Goal: Communication & Community: Ask a question

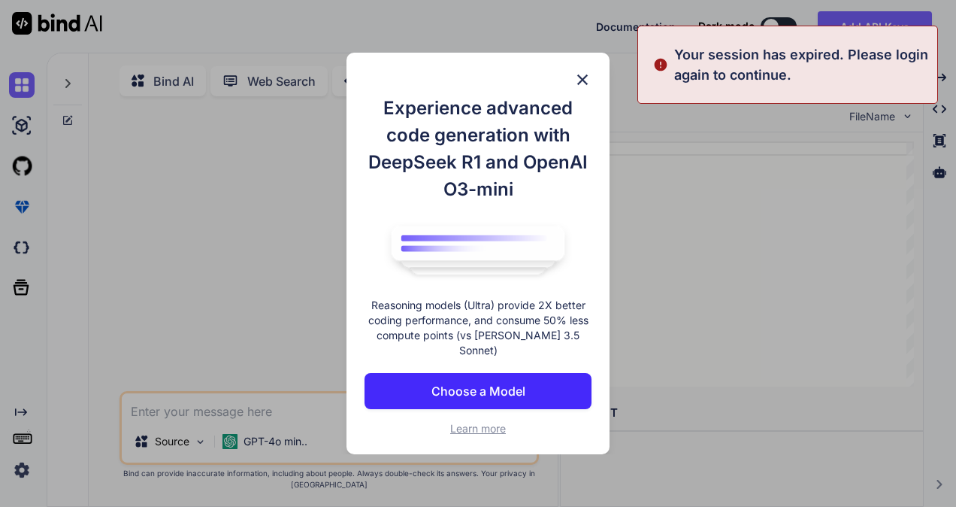
type textarea "x"
click at [587, 89] on img at bounding box center [582, 80] width 18 height 18
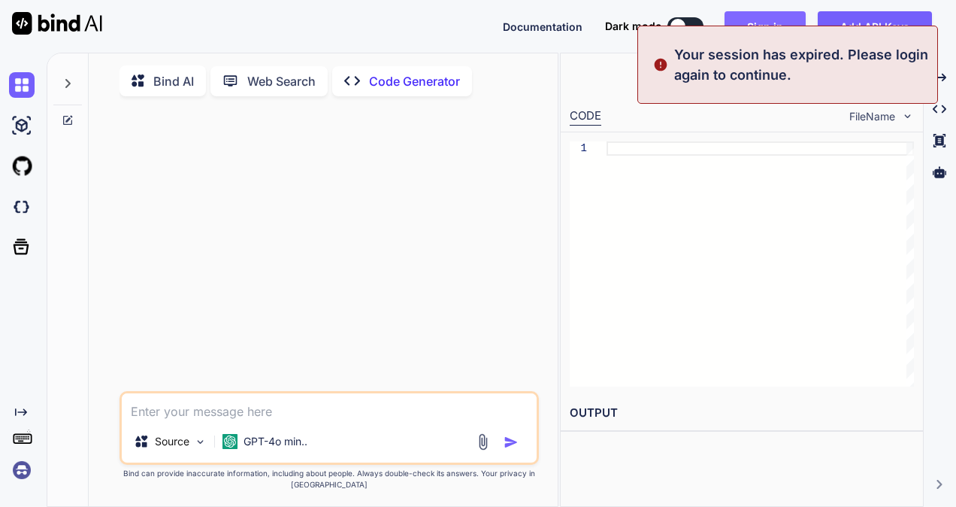
click at [768, 23] on button "Sign in" at bounding box center [764, 26] width 81 height 30
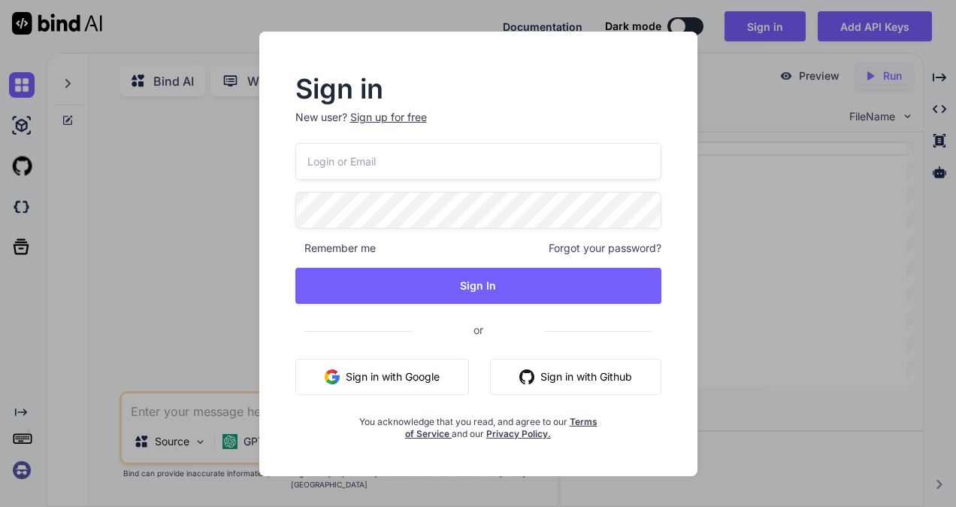
click at [395, 152] on input "email" at bounding box center [478, 161] width 366 height 37
paste input "[EMAIL_ADDRESS][DOMAIN_NAME]"
type input "[EMAIL_ADDRESS][DOMAIN_NAME]"
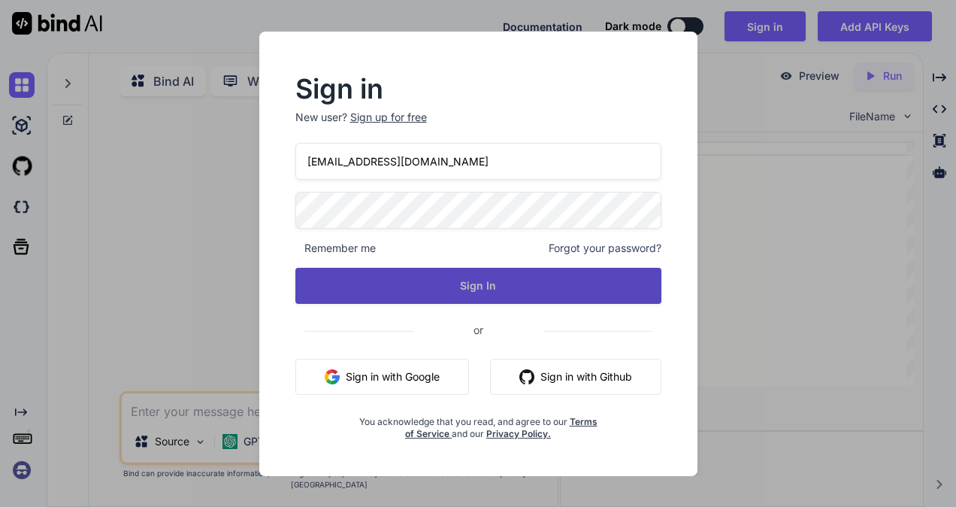
click at [402, 277] on button "Sign In" at bounding box center [478, 286] width 366 height 36
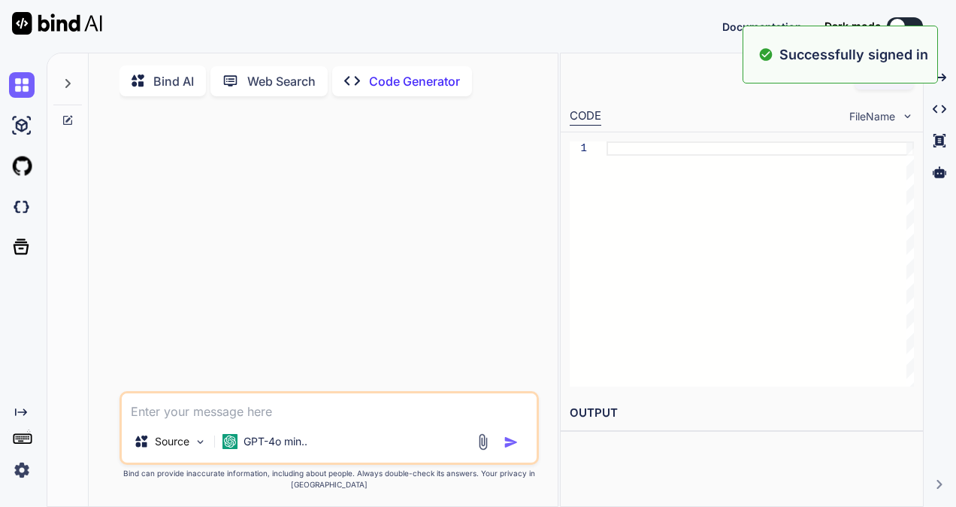
click at [258, 410] on textarea at bounding box center [329, 406] width 415 height 27
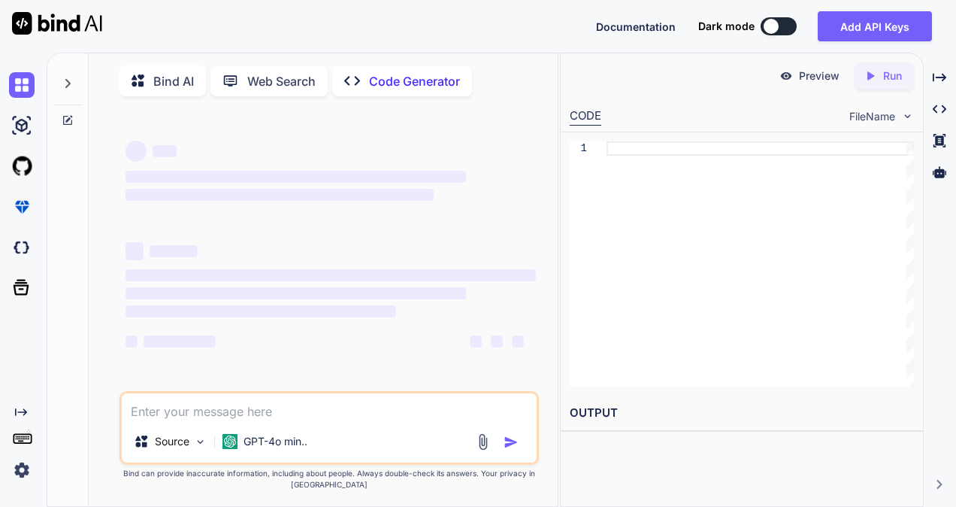
type textarea "x"
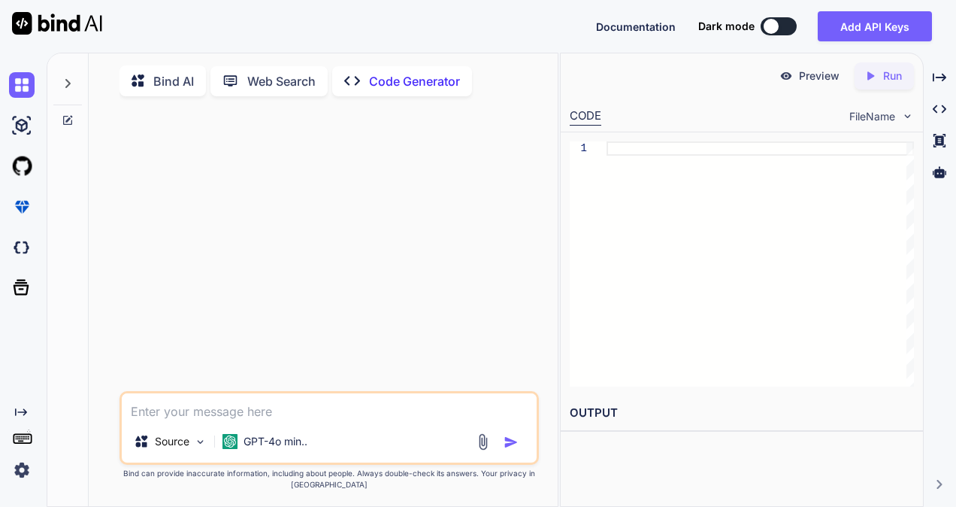
paste textarea "Kindly check with technology owners and discuss regarding logs removal"
type textarea "Kindly check with technology owners and discuss regarding logs removal"
type textarea "x"
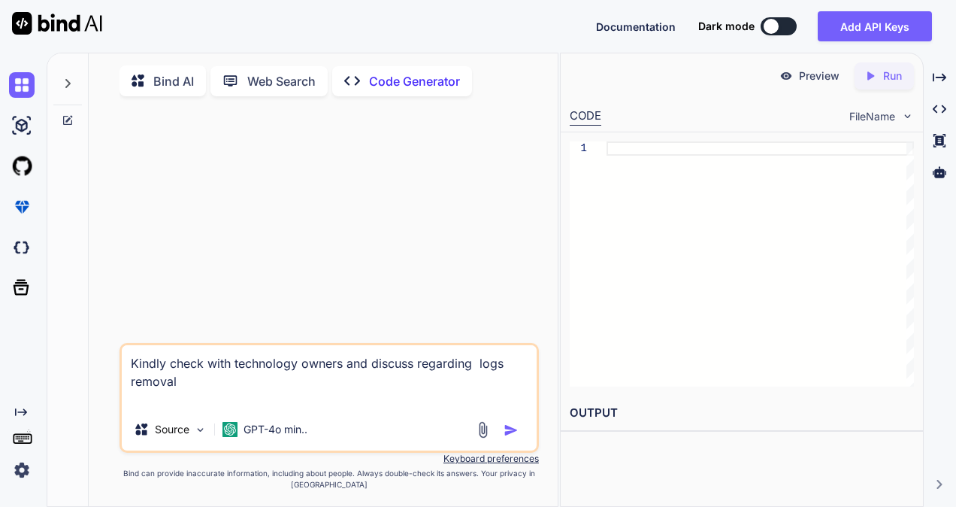
click at [316, 402] on textarea "Kindly check with technology owners and discuss regarding logs removal" at bounding box center [329, 376] width 415 height 63
type textarea "Kindly check with technology owners and discuss regarding logs removal m"
type textarea "x"
type textarea "Kindly check with technology owners and discuss regarding logs removal ma"
type textarea "x"
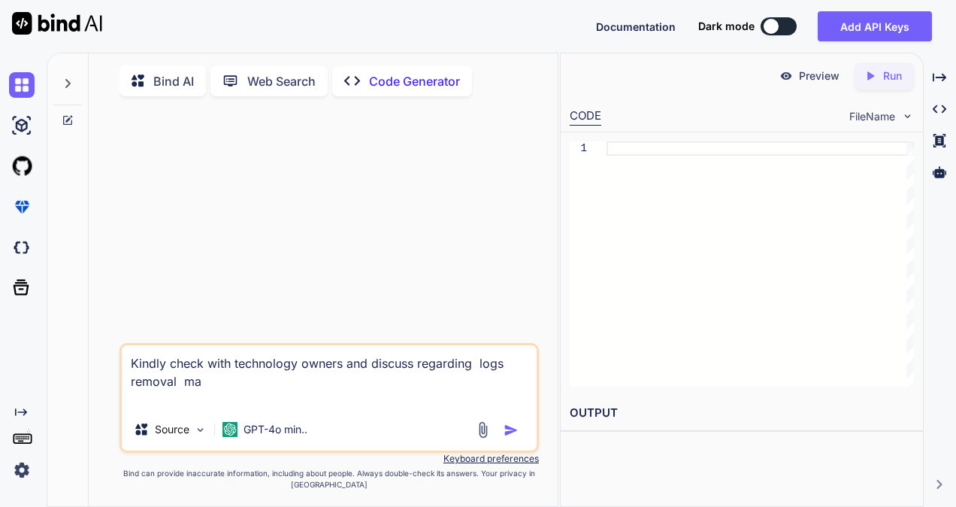
type textarea "Kindly check with technology owners and discuss regarding logs removal mak"
type textarea "x"
type textarea "Kindly check with technology owners and discuss regarding logs removal make"
type textarea "x"
type textarea "Kindly check with technology owners and discuss regarding logs removal make"
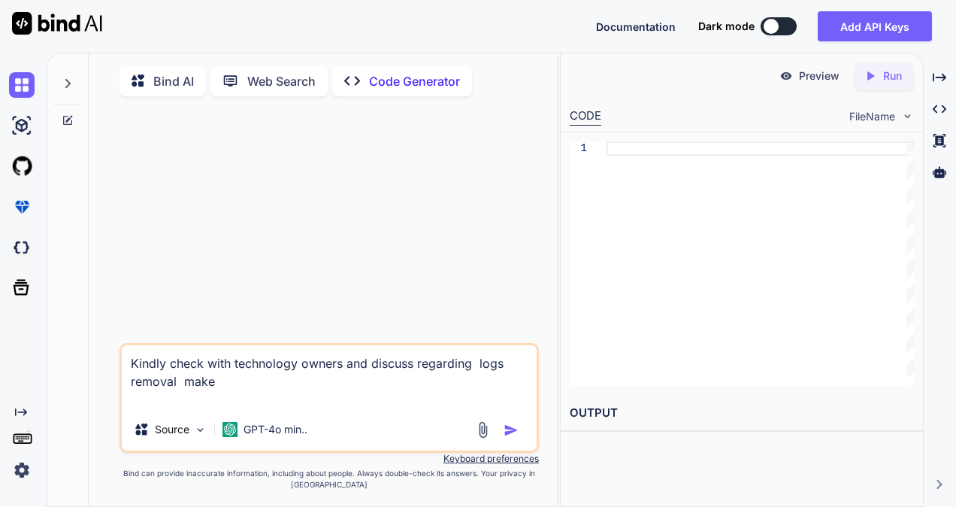
type textarea "x"
type textarea "Kindly check with technology owners and discuss regarding logs removal make t"
type textarea "x"
type textarea "Kindly check with technology owners and discuss regarding logs removal make th"
type textarea "x"
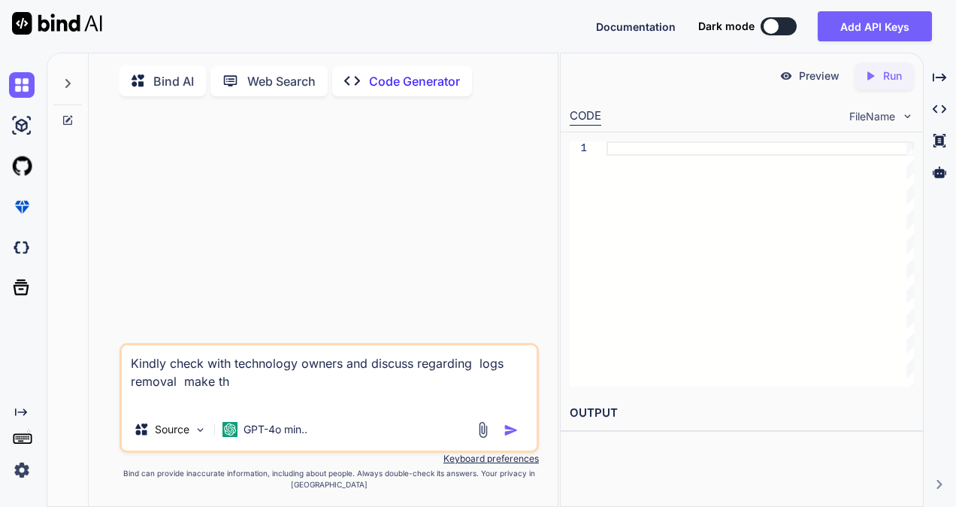
type textarea "Kindly check with technology owners and discuss regarding logs removal make thi"
type textarea "x"
type textarea "Kindly check with technology owners and discuss regarding logs removal make this"
type textarea "x"
type textarea "Kindly check with technology owners and discuss regarding logs removal make this"
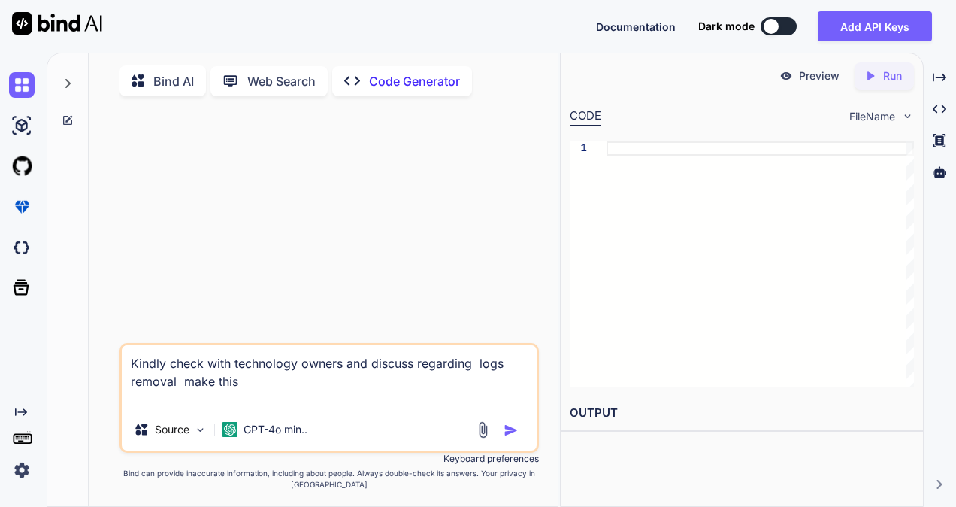
type textarea "x"
type textarea "Kindly check with technology owners and discuss regarding logs removal make thi…"
type textarea "x"
type textarea "Kindly check with technology owners and discuss regarding logs removal make thi…"
type textarea "x"
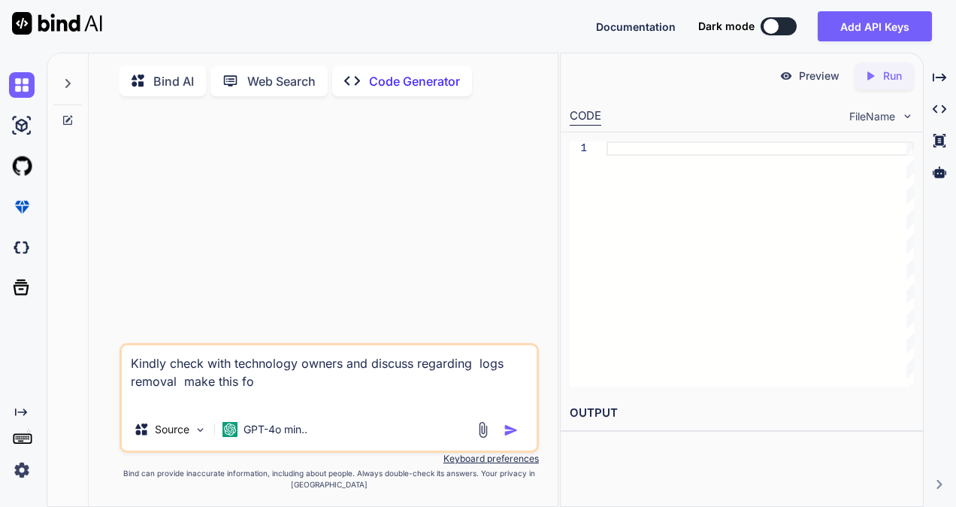
type textarea "Kindly check with technology owners and discuss regarding logs removal make thi…"
type textarea "x"
type textarea "Kindly check with technology owners and discuss regarding logs removal make thi…"
type textarea "x"
type textarea "Kindly check with technology owners and discuss regarding logs removal make thi…"
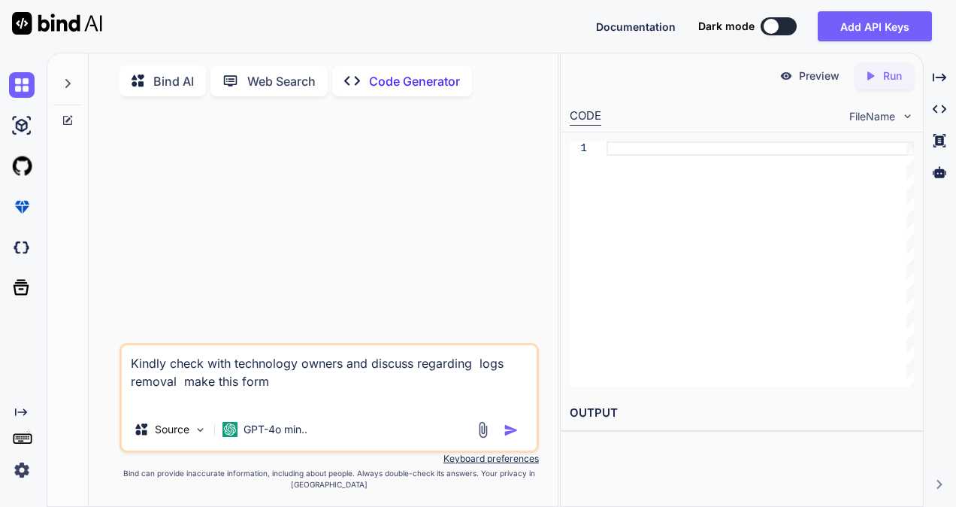
type textarea "x"
type textarea "Kindly check with technology owners and discuss regarding logs removal make thi…"
type textarea "x"
type textarea "Kindly check with technology owners and discuss regarding logs removal make thi…"
type textarea "x"
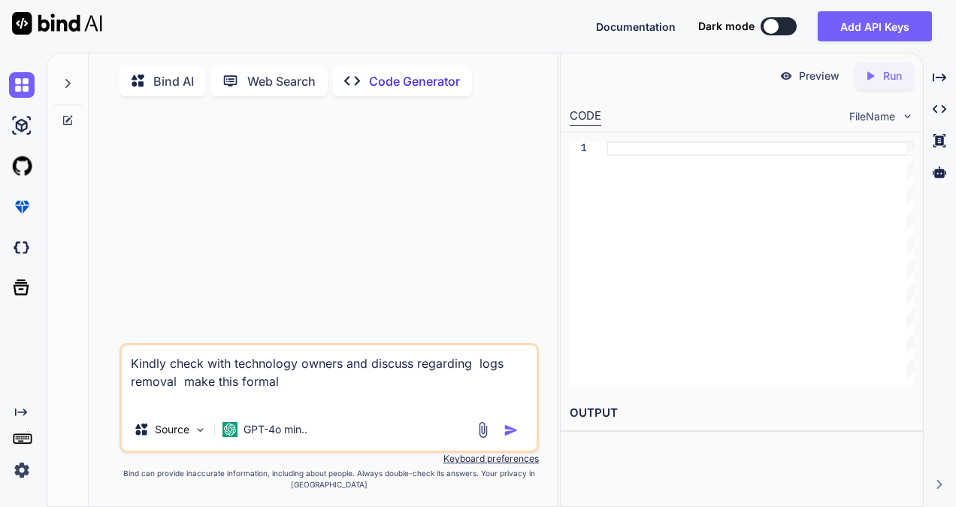
type textarea "Kindly check with technology owners and discuss regarding logs removal make thi…"
type textarea "x"
type textarea "Kindly check with technology owners and discuss regarding logs removal make thi…"
type textarea "x"
type textarea "Kindly check with technology owners and discuss regarding logs removal make thi…"
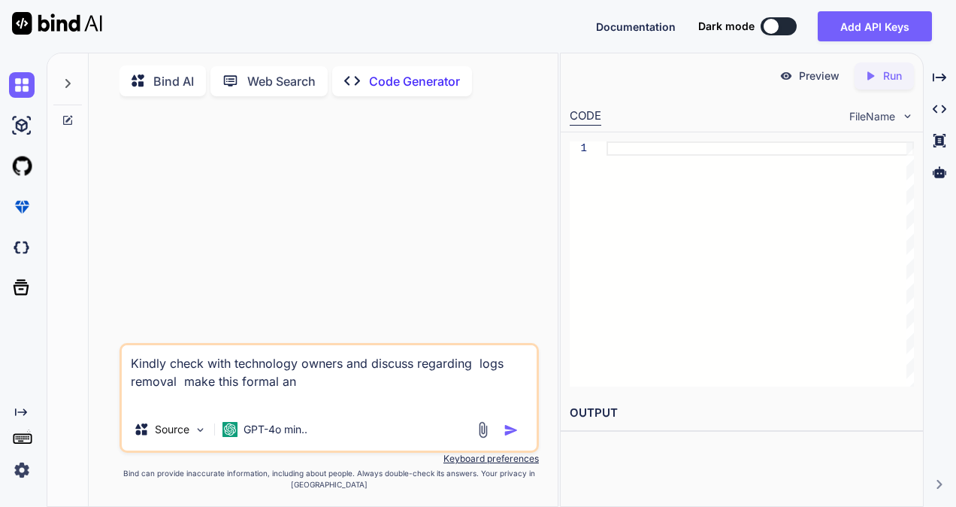
type textarea "x"
type textarea "Kindly check with technology owners and discuss regarding logs removal make thi…"
type textarea "x"
type textarea "Kindly check with technology owners and discuss regarding logs removal make thi…"
type textarea "x"
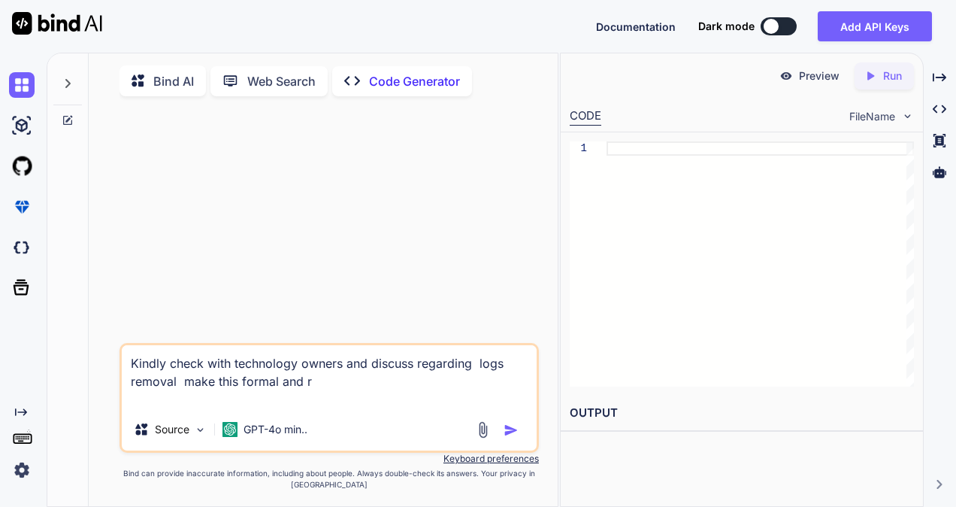
type textarea "Kindly check with technology owners and discuss regarding logs removal make thi…"
type textarea "x"
type textarea "Kindly check with technology owners and discuss regarding logs removal make thi…"
type textarea "x"
type textarea "Kindly check with technology owners and discuss regarding logs removal make thi…"
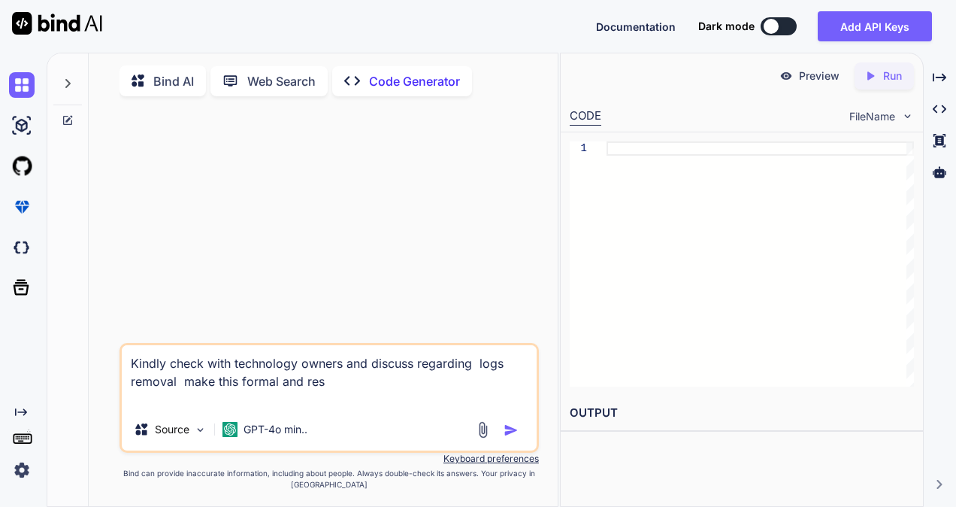
type textarea "x"
type textarea "Kindly check with technology owners and discuss regarding logs removal make thi…"
type textarea "x"
type textarea "Kindly check with technology owners and discuss regarding logs removal make thi…"
type textarea "x"
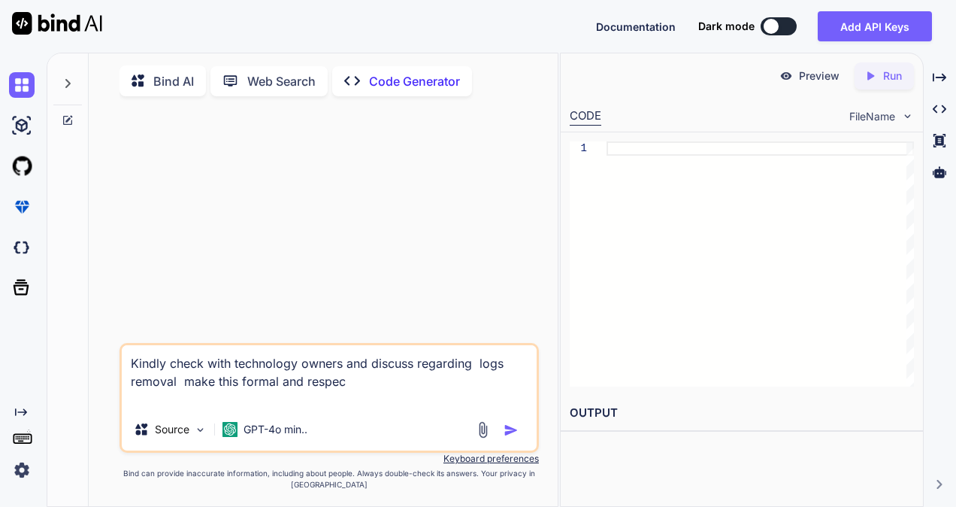
type textarea "Kindly check with technology owners and discuss regarding logs removal make thi…"
type textarea "x"
type textarea "Kindly check with technology owners and discuss regarding logs removal make thi…"
type textarea "x"
type textarea "Kindly check with technology owners and discuss regarding logs removal make thi…"
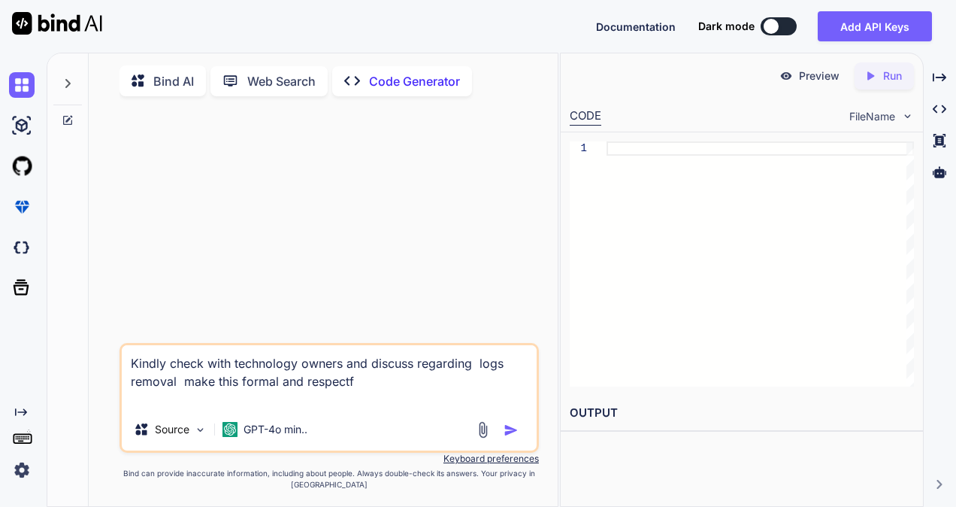
type textarea "x"
type textarea "Kindly check with technology owners and discuss regarding logs removal make thi…"
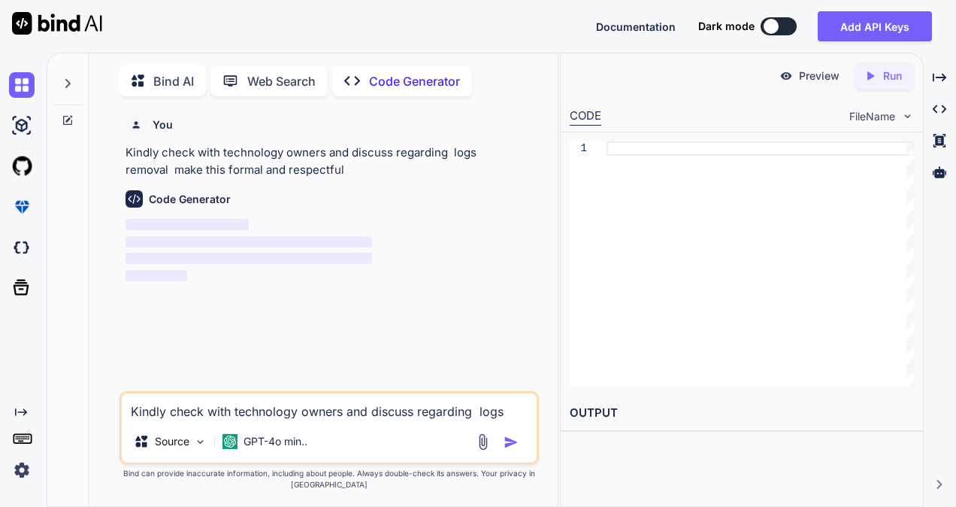
type textarea "x"
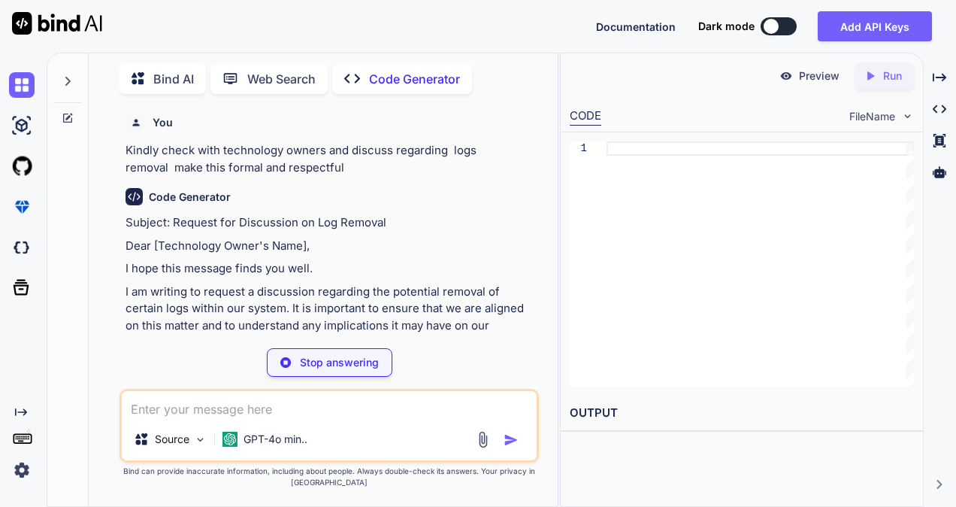
type textarea "x"
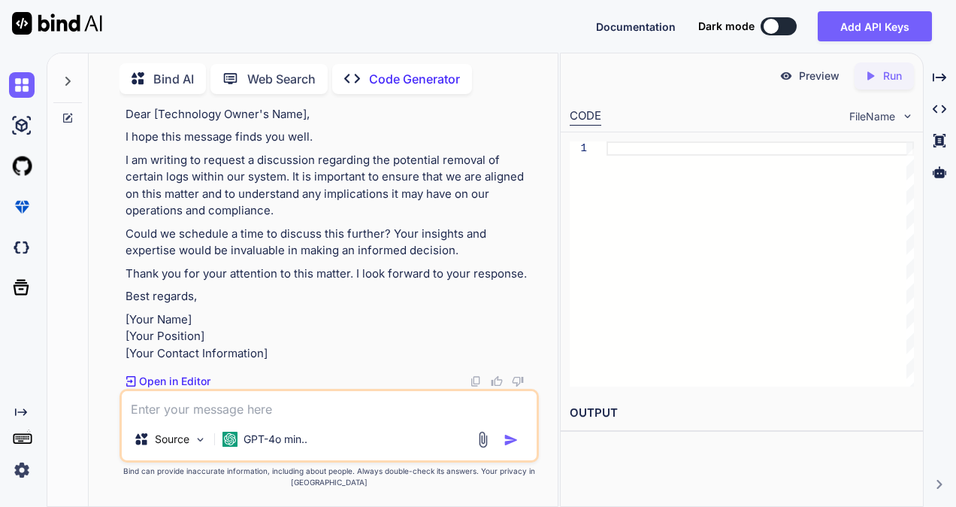
scroll to position [150, 0]
click at [177, 406] on textarea at bounding box center [329, 404] width 415 height 27
type textarea "a"
type textarea "x"
type textarea "an"
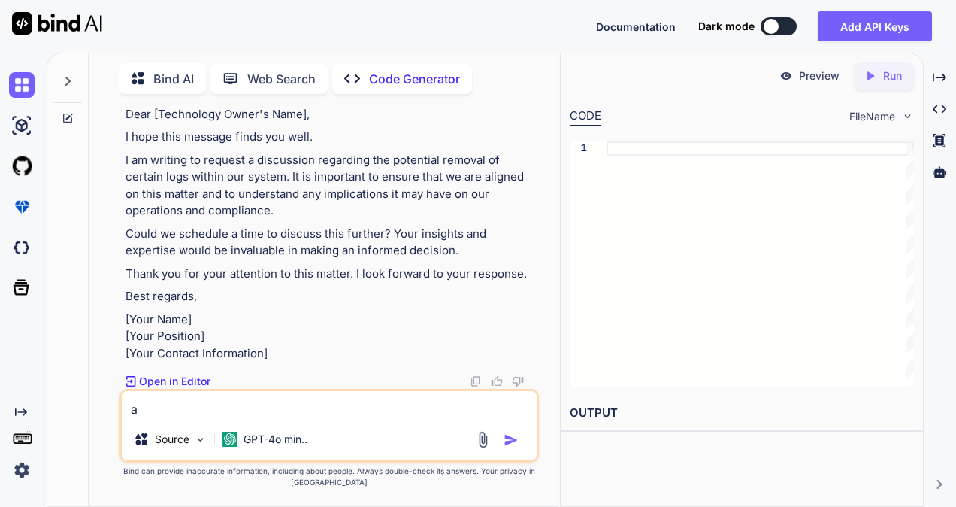
type textarea "x"
type textarea "and"
type textarea "x"
type textarea "and"
type textarea "x"
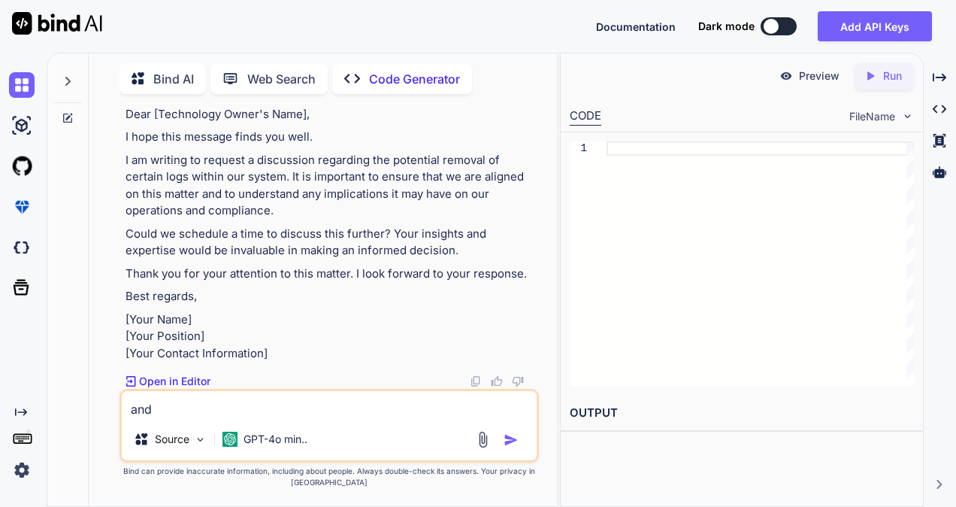
type textarea "and m"
type textarea "x"
type textarea "and ma"
type textarea "x"
type textarea "and mak"
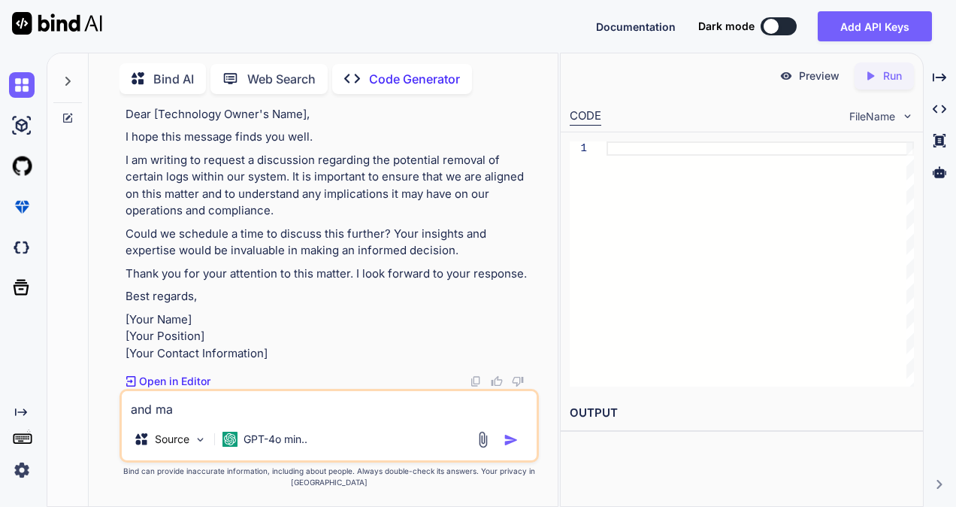
type textarea "x"
type textarea "and make"
type textarea "x"
type textarea "and make"
type textarea "x"
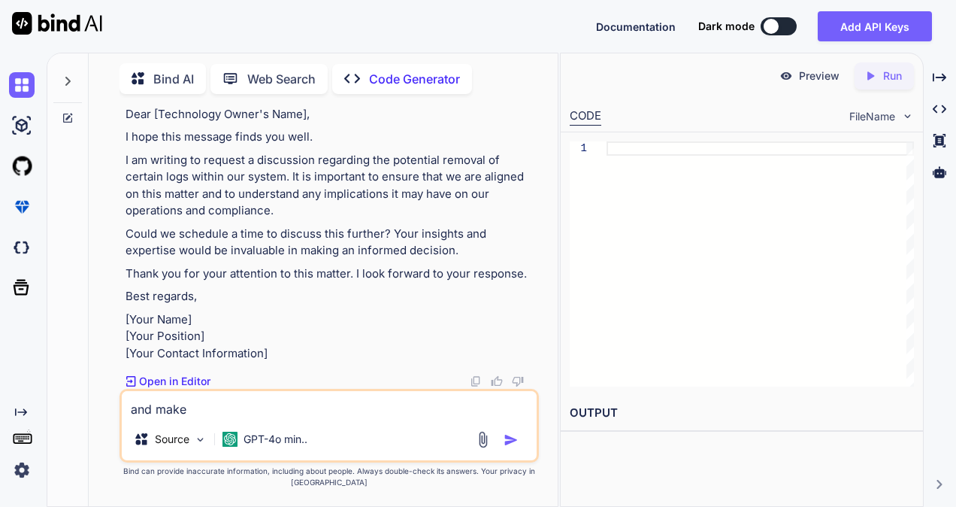
type textarea "and make i"
type textarea "x"
type textarea "and make it"
type textarea "x"
type textarea "and make it"
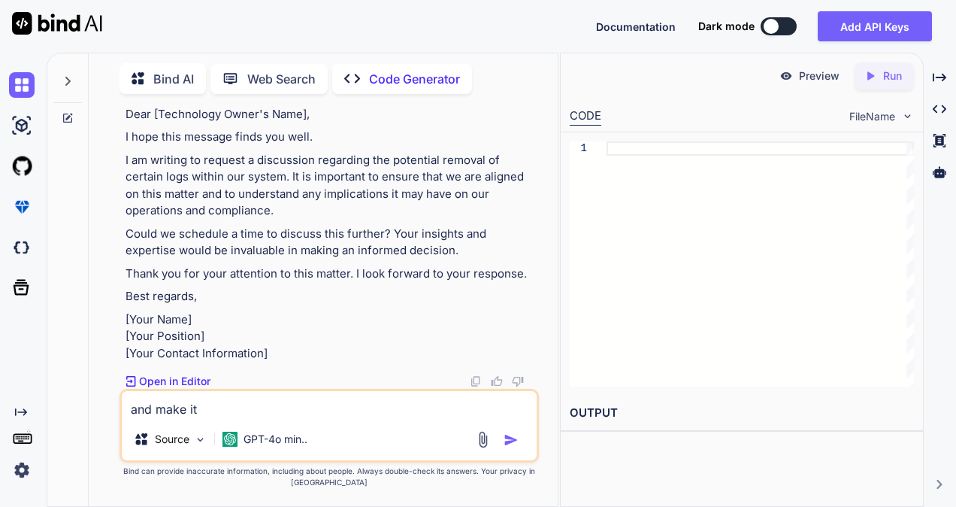
type textarea "x"
type textarea "and make it s"
type textarea "x"
type textarea "and make it sh"
type textarea "x"
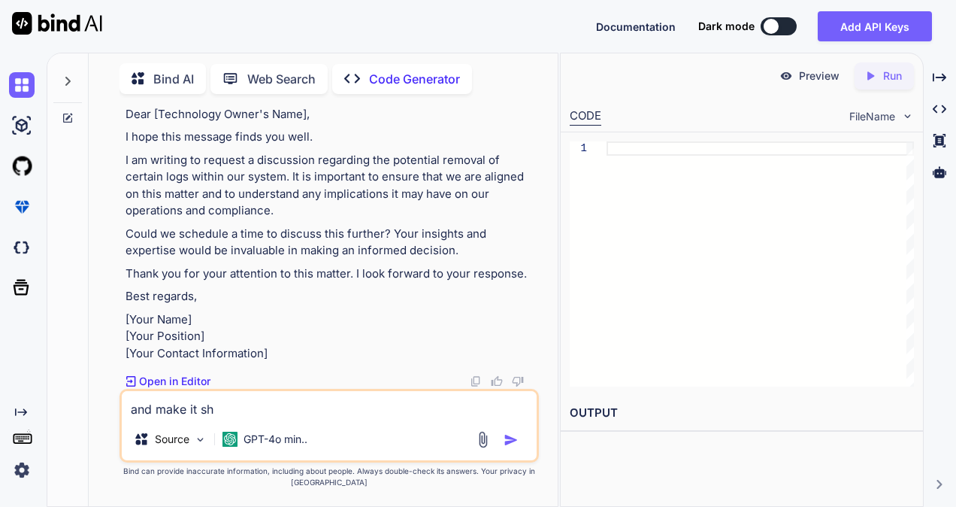
type textarea "and make it sho"
type textarea "x"
type textarea "and make it shor"
type textarea "x"
type textarea "and make it short"
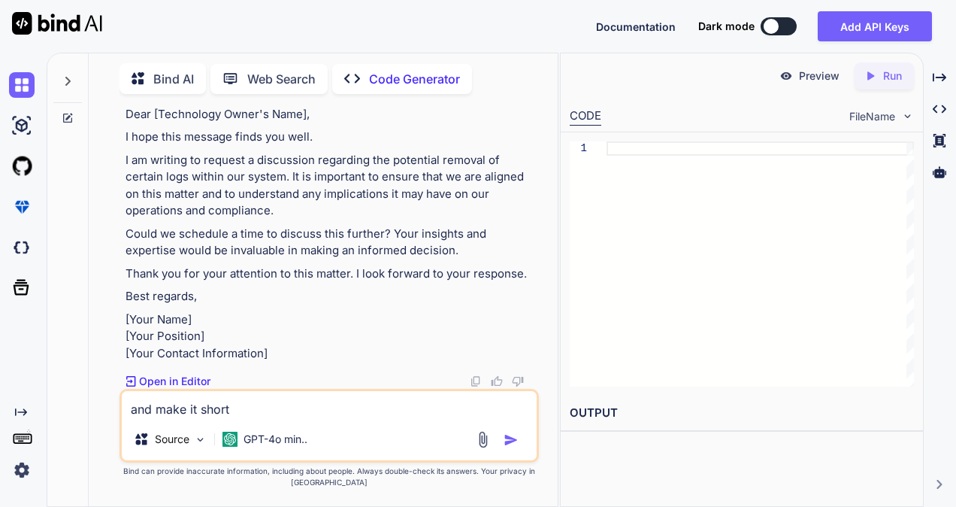
type textarea "x"
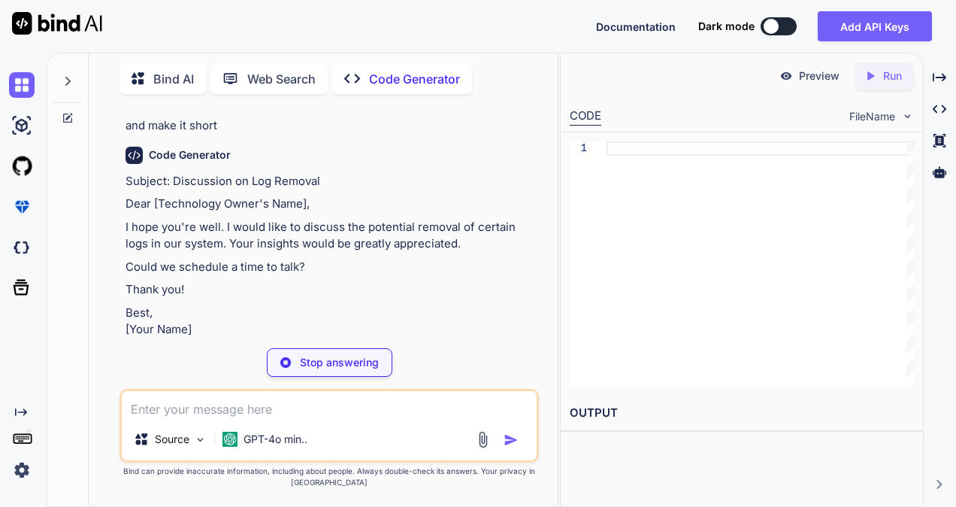
scroll to position [473, 0]
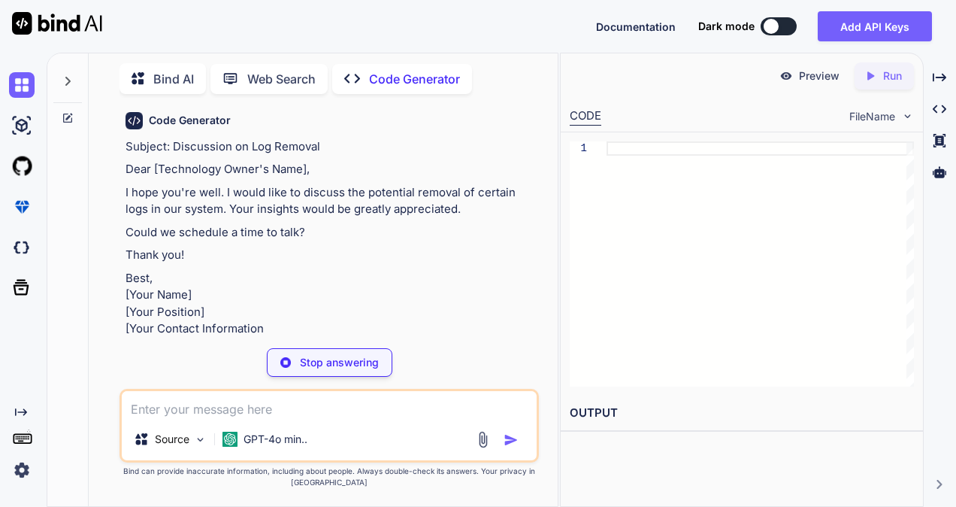
type textarea "x"
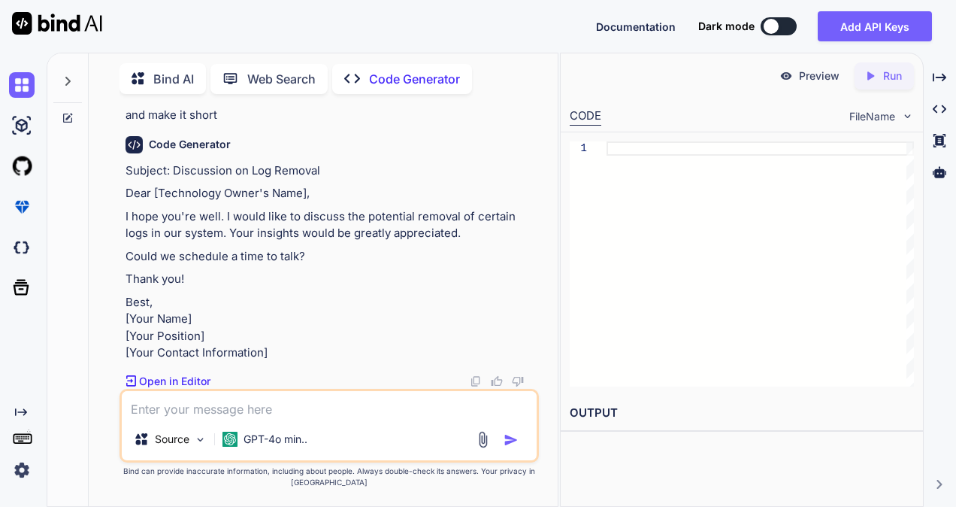
click at [231, 405] on textarea at bounding box center [329, 404] width 415 height 27
type textarea "r"
type textarea "x"
type textarea "re"
type textarea "x"
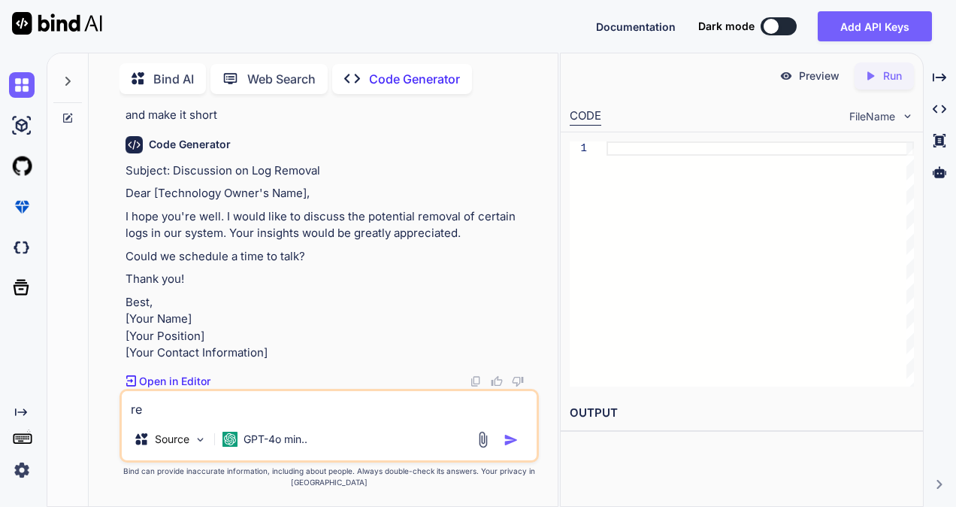
type textarea "ret"
type textarea "x"
type textarea "retr"
type textarea "x"
type textarea "retry"
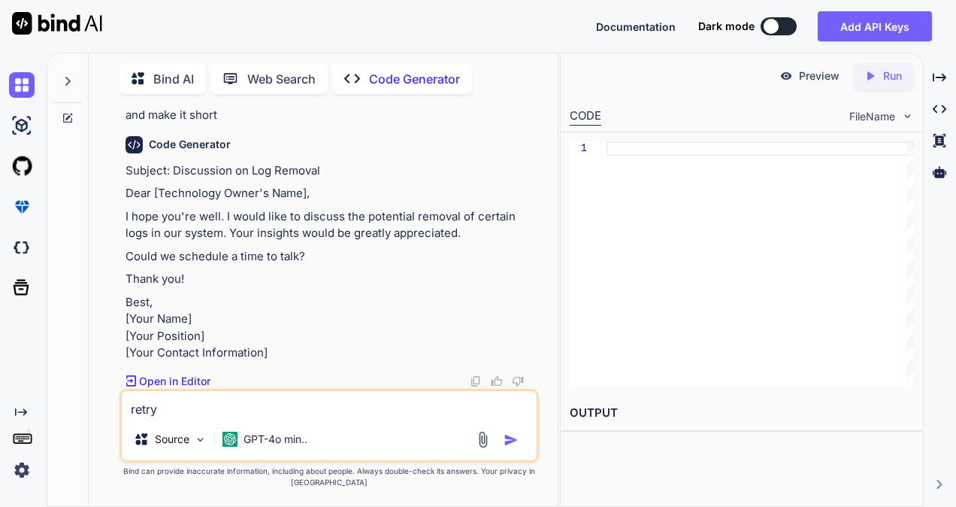
type textarea "x"
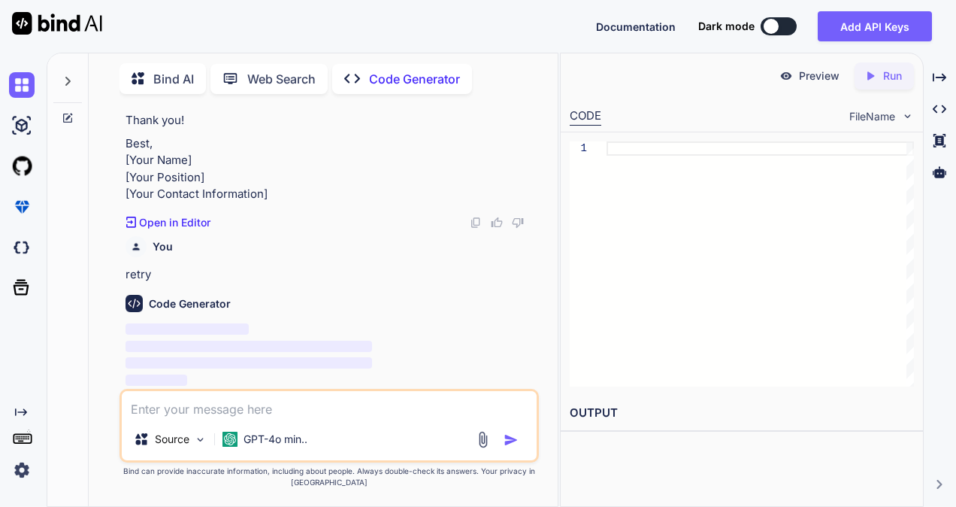
scroll to position [691, 0]
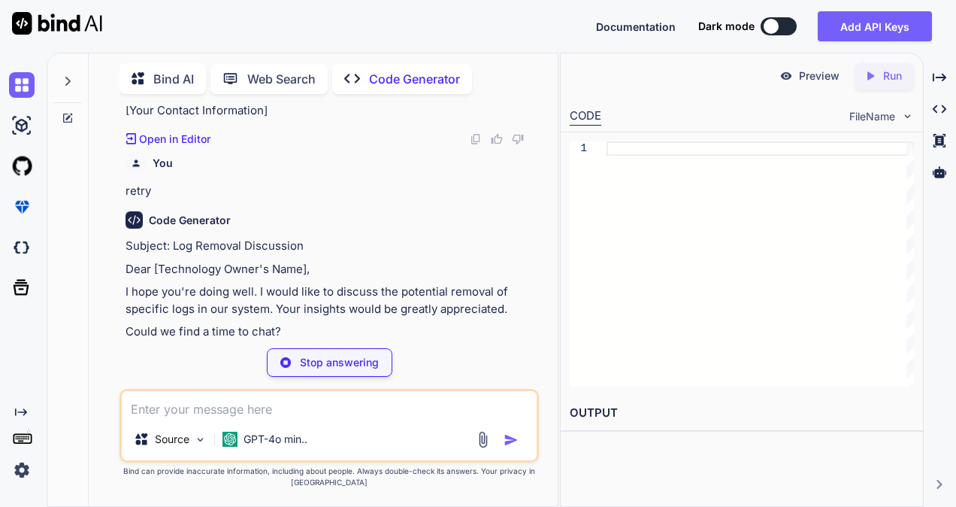
type textarea "x"
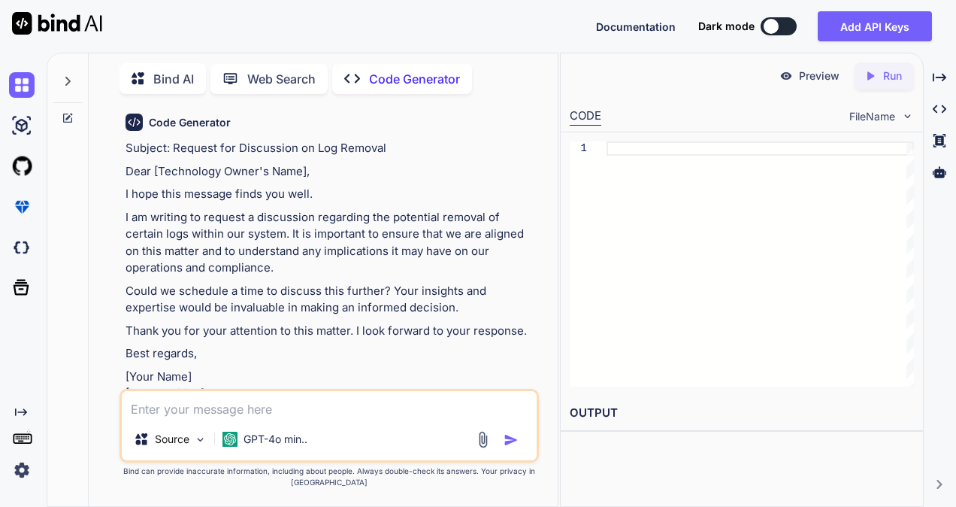
scroll to position [0, 0]
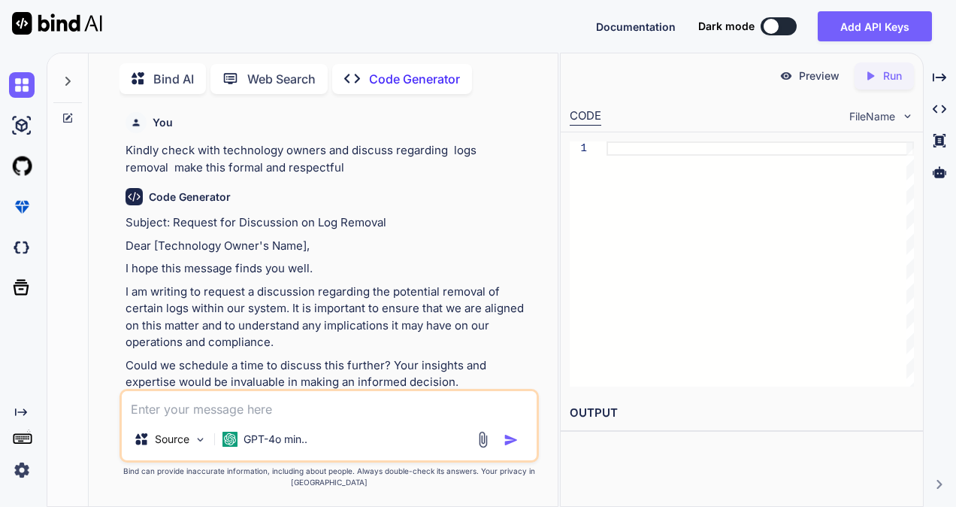
click at [367, 397] on textarea at bounding box center [329, 404] width 415 height 27
paste textarea "Kindly check and assist the user."
type textarea "Kindly check and assist the user."
type textarea "x"
type textarea "Kindly check and assist the user."
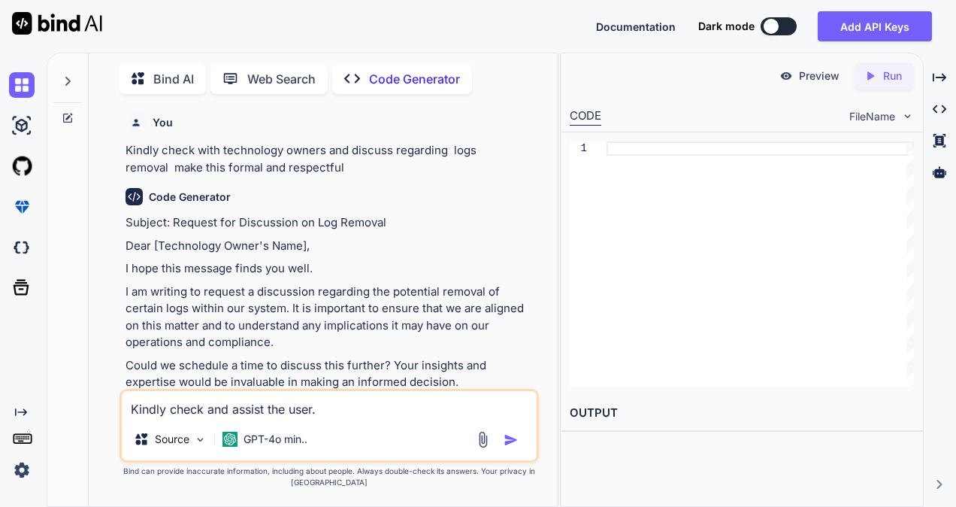
type textarea "x"
type textarea "Kindly check and assist the user. m"
type textarea "x"
type textarea "Kindly check and assist the user. ma"
type textarea "x"
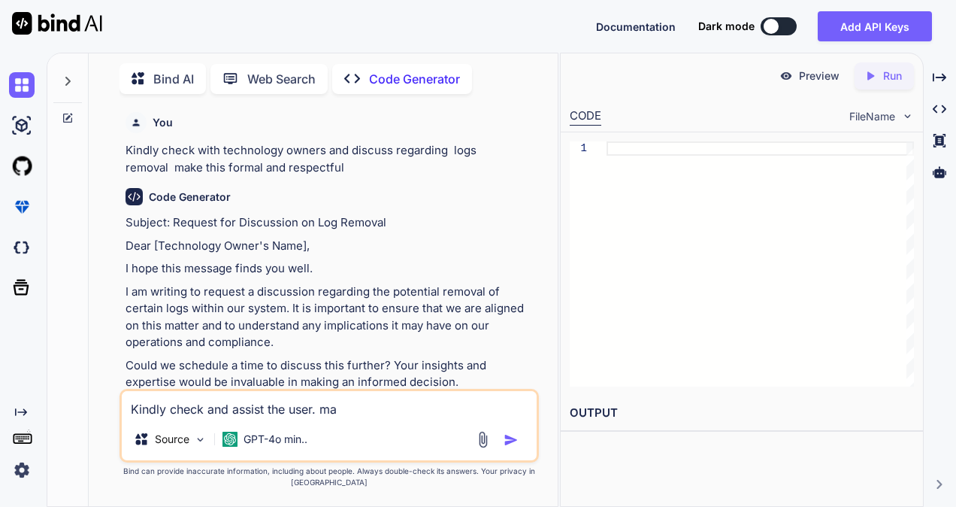
type textarea "Kindly check and assist the user. mak"
type textarea "x"
type textarea "Kindly check and assist the user. make"
type textarea "x"
type textarea "Kindly check and assist the user. make"
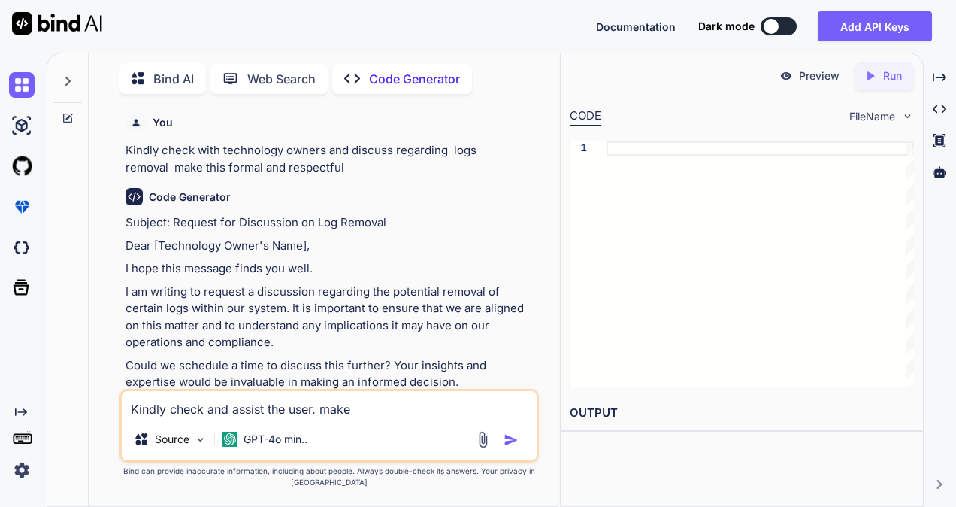
type textarea "x"
type textarea "Kindly check and assist the user. make i"
type textarea "x"
type textarea "Kindly check and assist the user. make it"
type textarea "x"
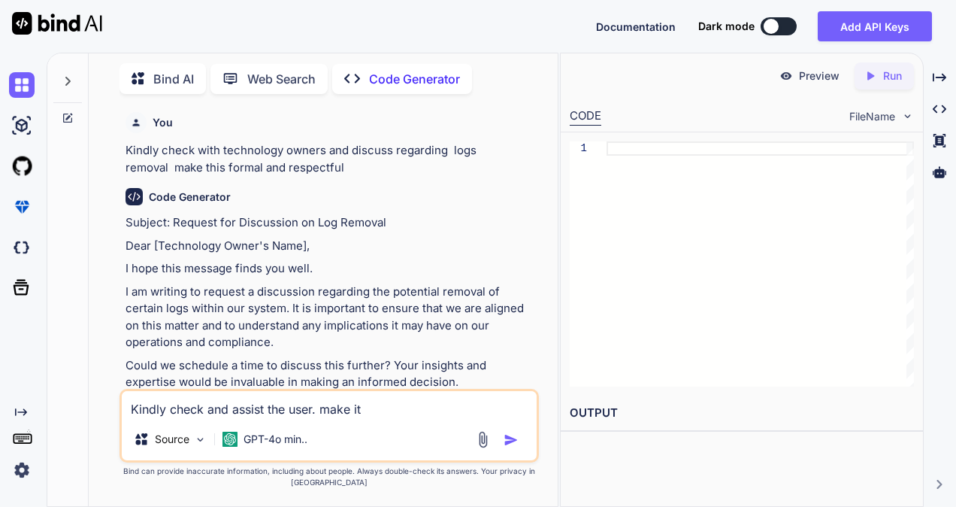
type textarea "Kindly check and assist the user. make it"
type textarea "x"
type textarea "Kindly check and assist the user. make it p"
type textarea "x"
type textarea "Kindly check and assist the user. make it po"
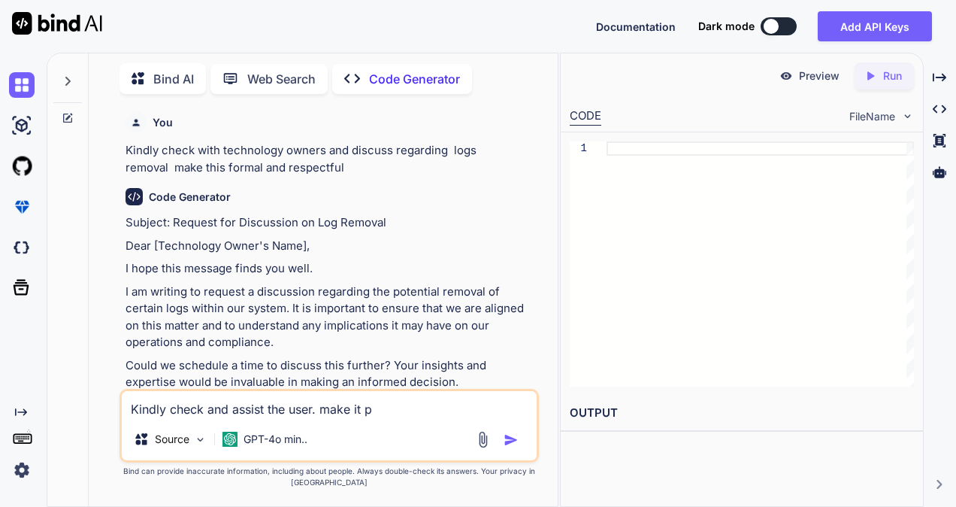
type textarea "x"
type textarea "Kindly check and assist the user. make it pol"
type textarea "x"
type textarea "Kindly check and assist the user. make it poli"
type textarea "x"
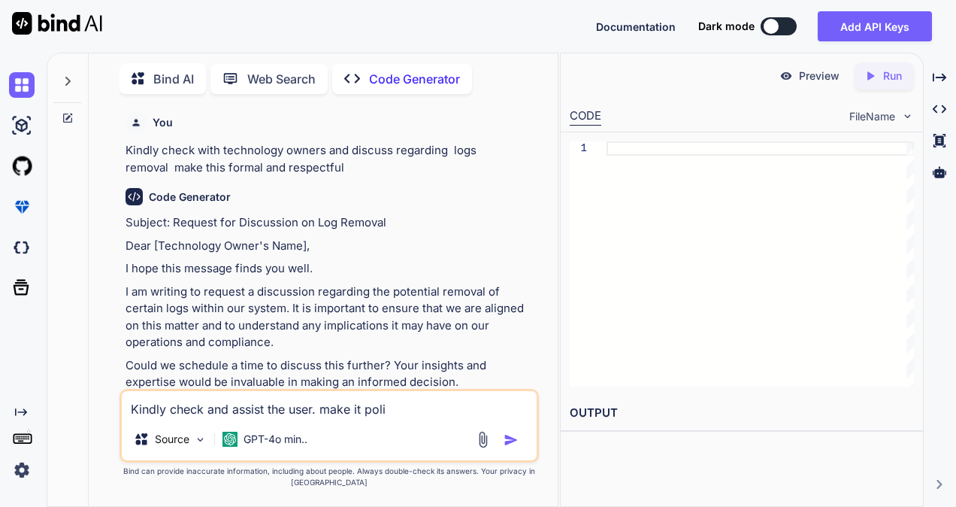
type textarea "Kindly check and assist the user. make it polit"
type textarea "x"
type textarea "Kindly check and assist the user. make it polite"
type textarea "x"
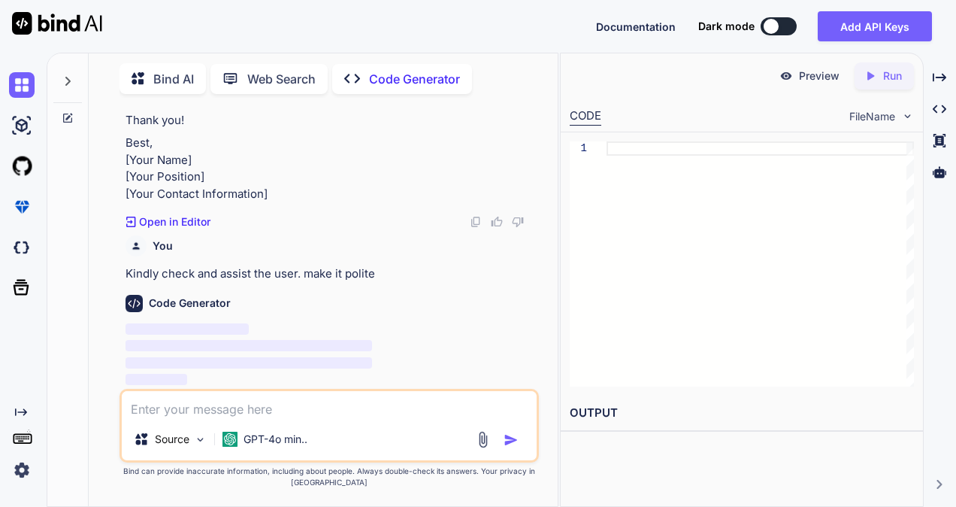
scroll to position [1060, 0]
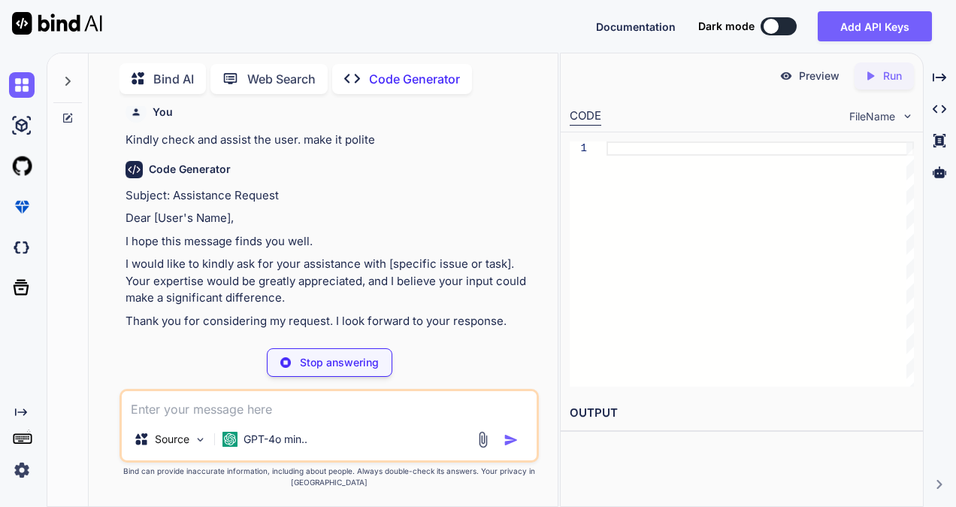
type textarea "x"
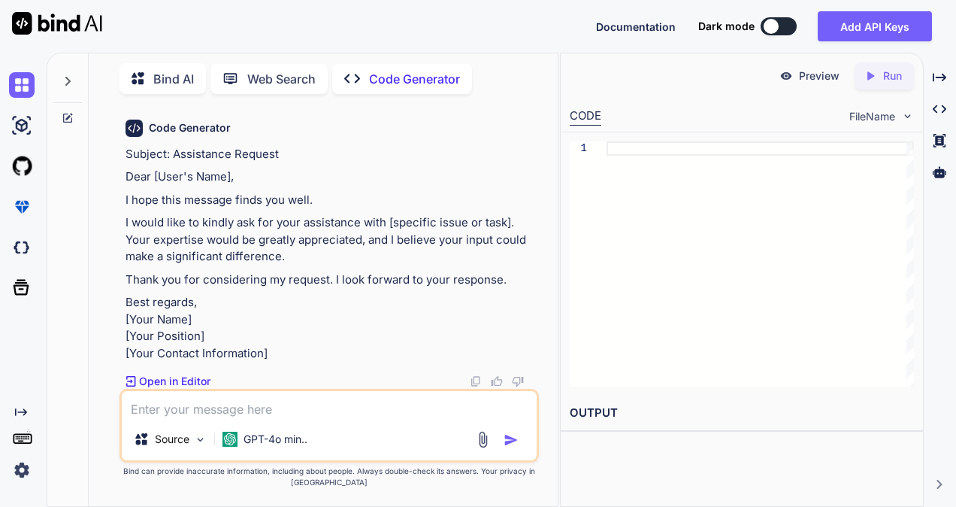
scroll to position [1210, 0]
click at [251, 396] on textarea at bounding box center [329, 404] width 415 height 27
type textarea "b"
type textarea "x"
type textarea "bu"
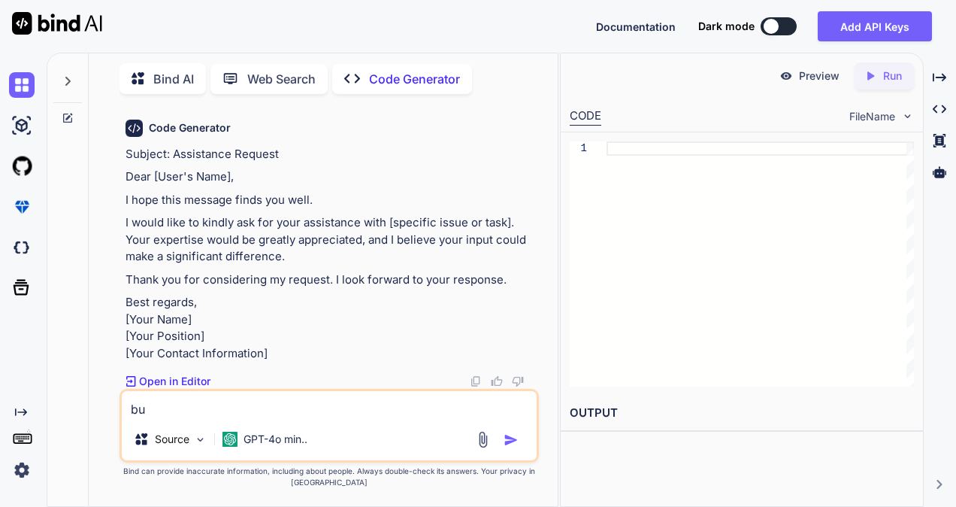
type textarea "x"
type textarea "but"
type textarea "x"
type textarea "but"
type textarea "x"
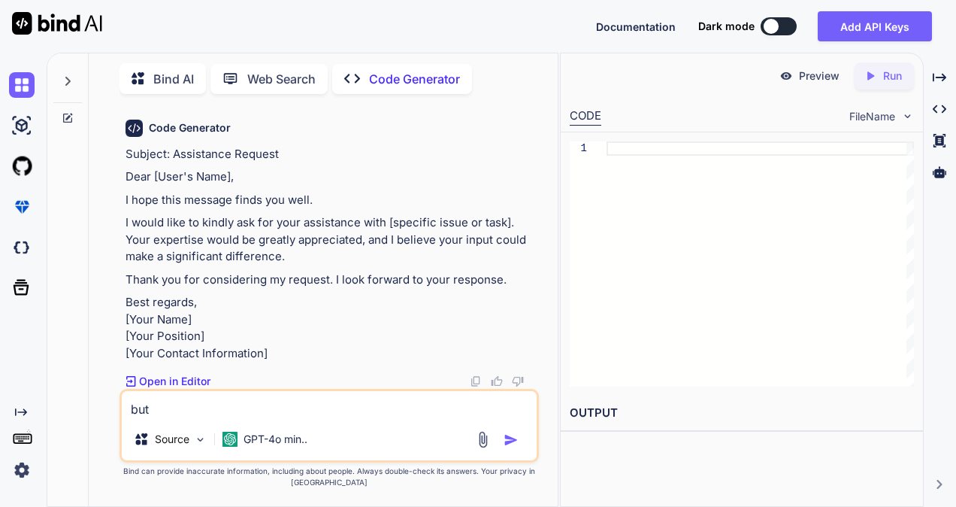
type textarea "but s"
type textarea "x"
type textarea "but sh"
type textarea "x"
type textarea "but sho"
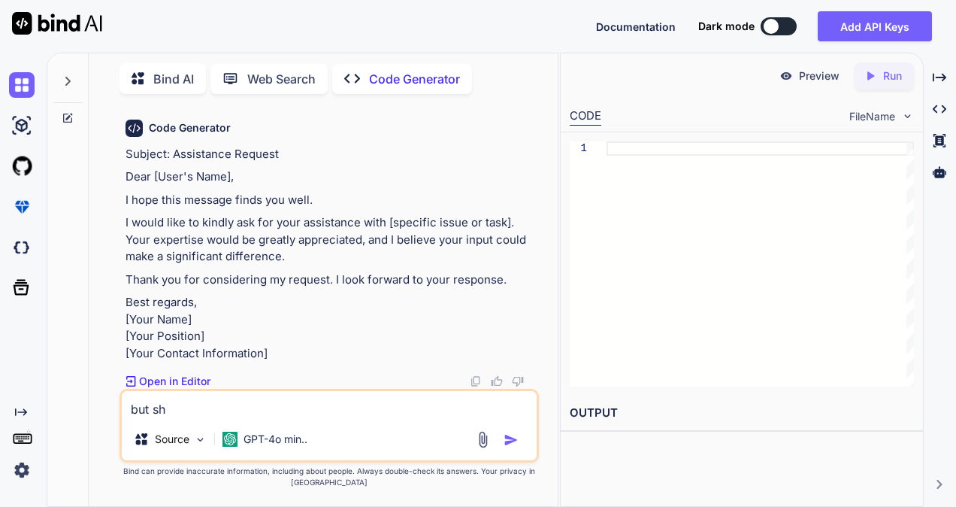
type textarea "x"
type textarea "but shor"
type textarea "x"
type textarea "but short"
type textarea "x"
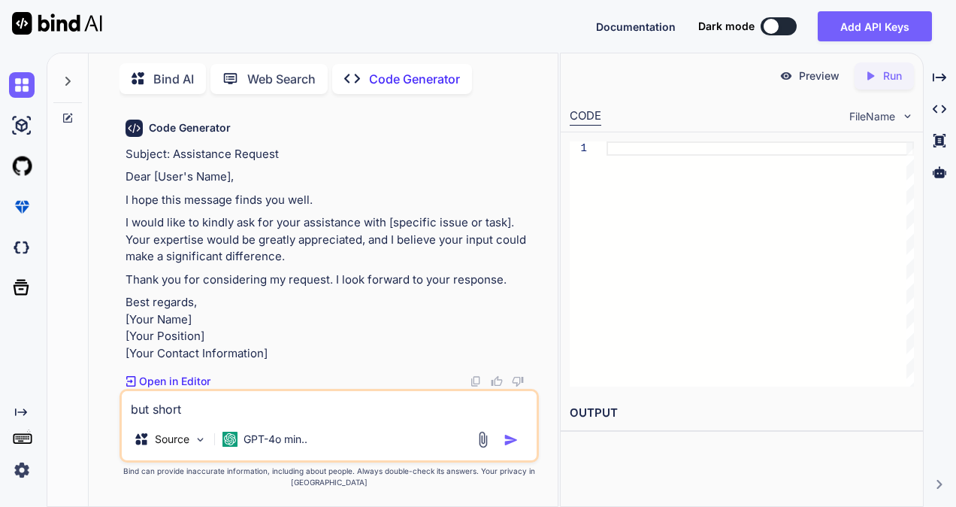
type textarea "but short"
type textarea "x"
type textarea "but short j"
type textarea "x"
type textarea "but short ju"
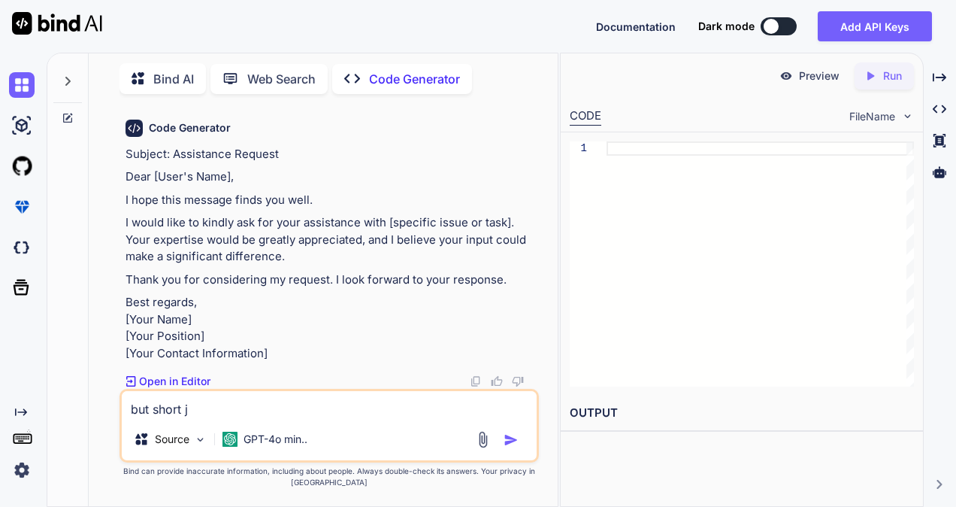
type textarea "x"
type textarea "but short jus"
type textarea "x"
type textarea "but short just"
type textarea "x"
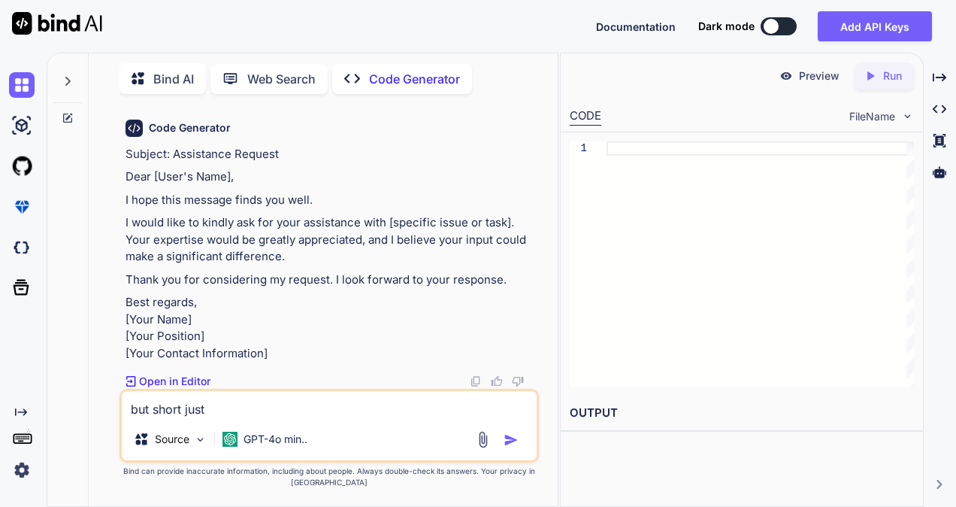
type textarea "but short just"
type textarea "x"
type textarea "but short just m"
type textarea "x"
type textarea "but short just ma"
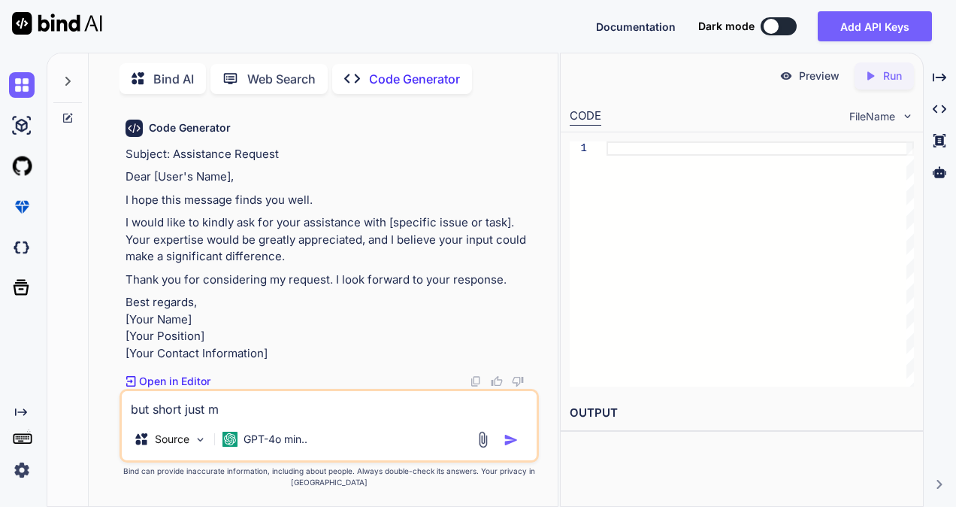
type textarea "x"
type textarea "but short just mak"
type textarea "x"
type textarea "but short just make"
type textarea "x"
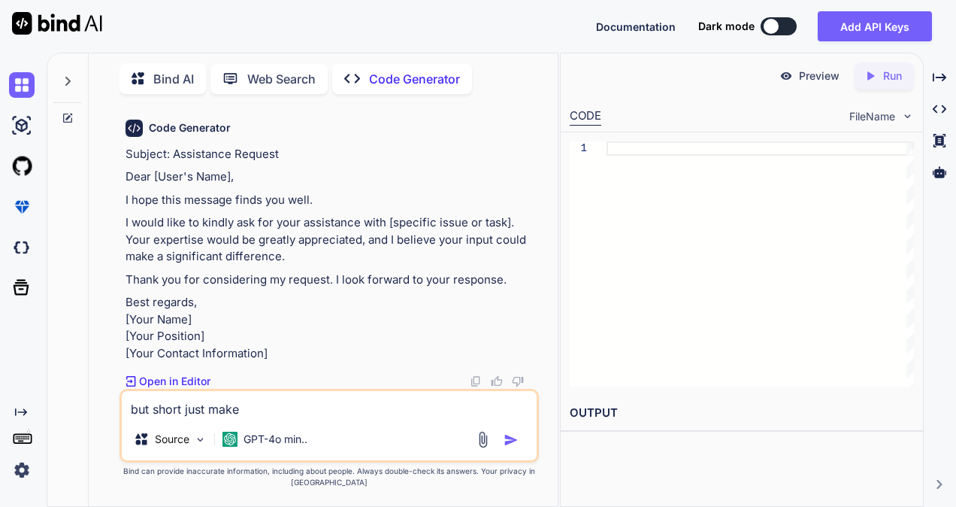
type textarea "but short just make"
type textarea "x"
type textarea "but short just make i"
type textarea "x"
type textarea "but short just make it"
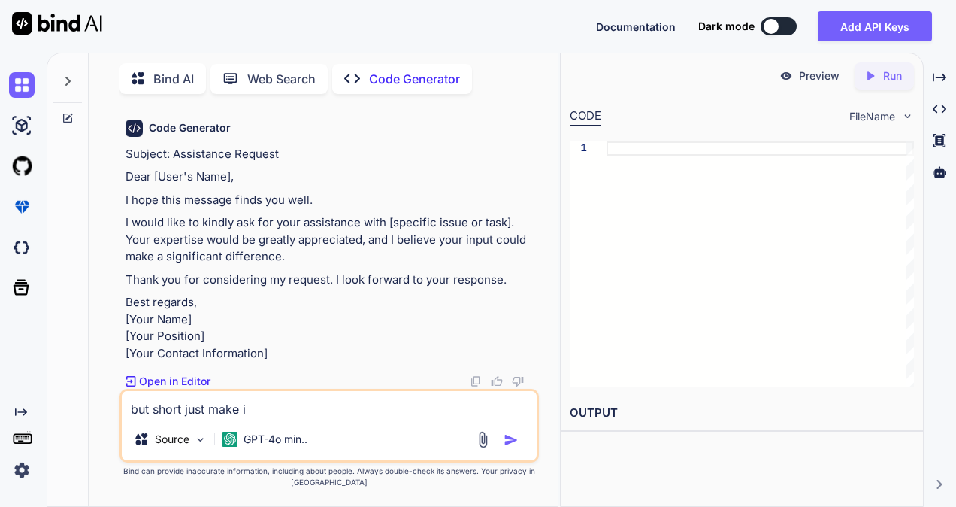
type textarea "x"
type textarea "but short just make it"
type textarea "x"
type textarea "but short just make it 1"
type textarea "x"
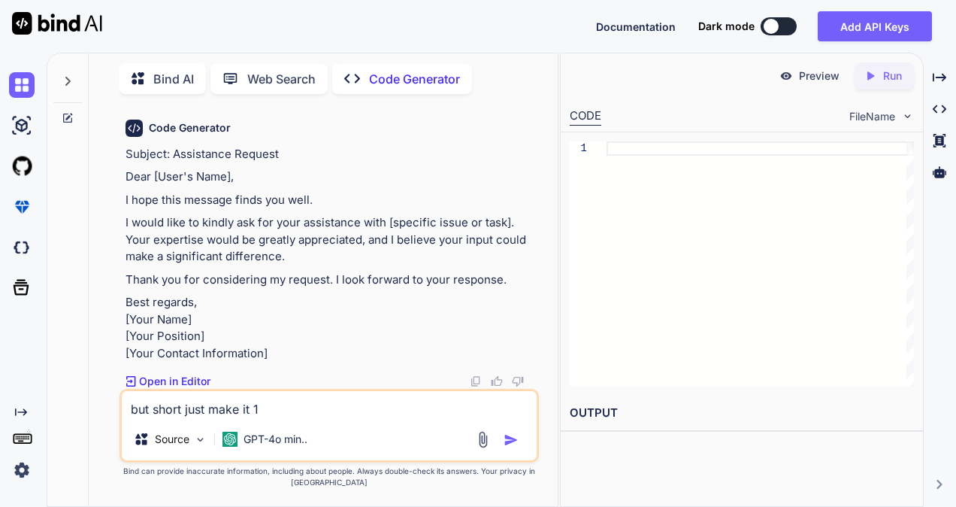
type textarea "but short just make it 1"
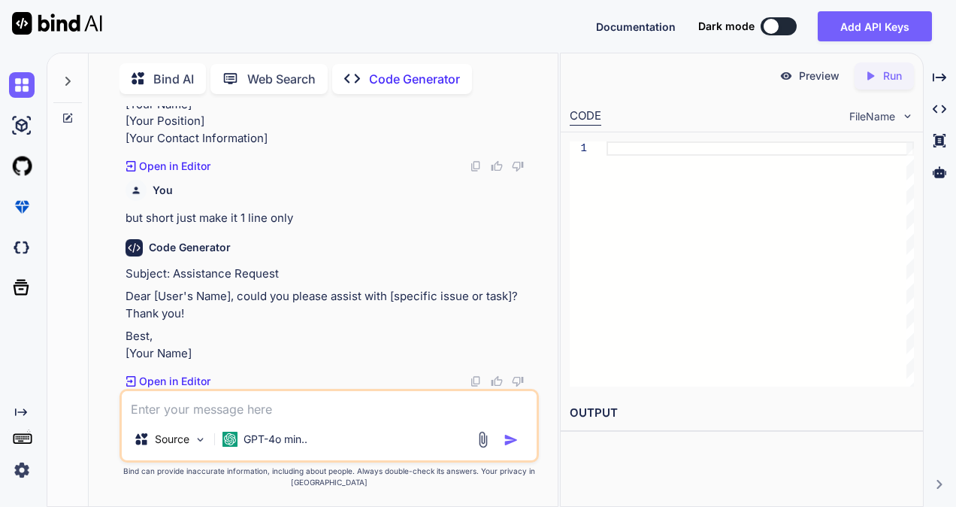
scroll to position [1518, 0]
click at [263, 401] on textarea at bounding box center [329, 404] width 415 height 27
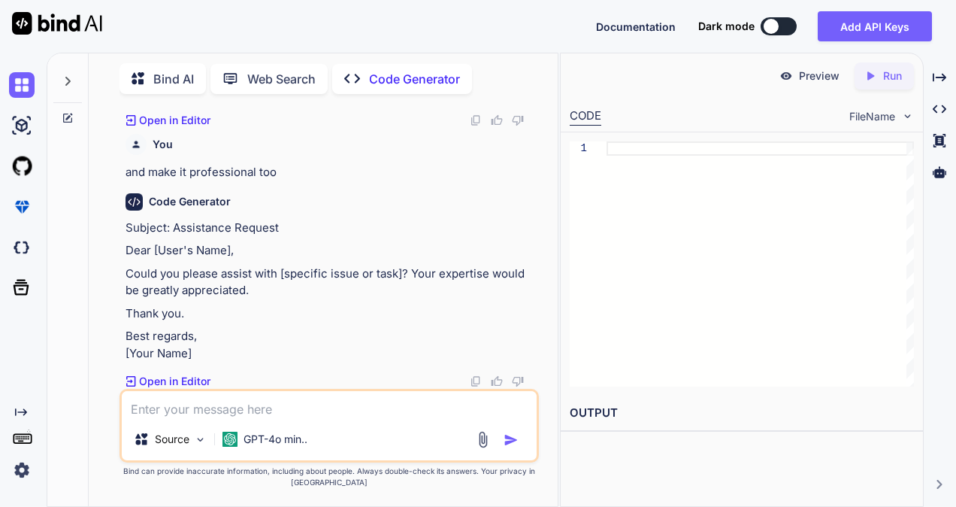
scroll to position [1795, 0]
